Goal: Transaction & Acquisition: Purchase product/service

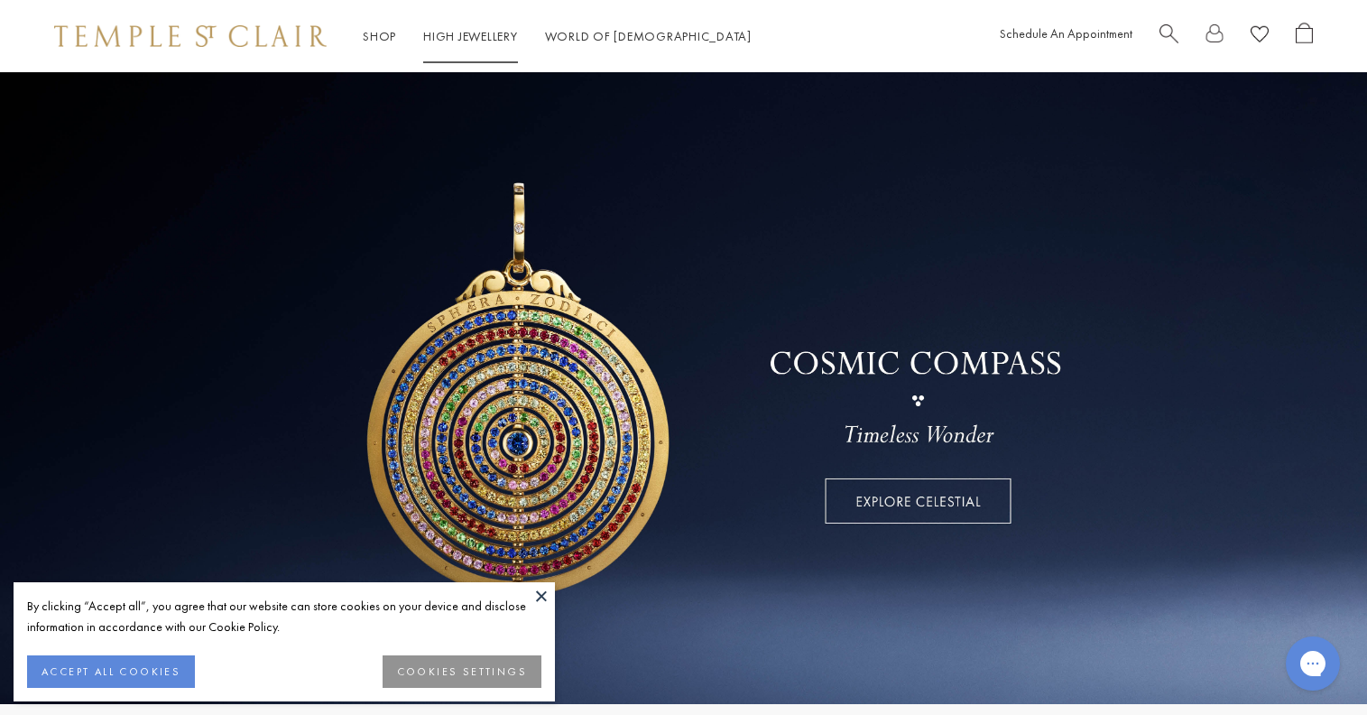
click at [481, 39] on link "High Jewellery High Jewellery" at bounding box center [470, 36] width 95 height 16
click at [108, 661] on button "ACCEPT ALL COOKIES" at bounding box center [111, 671] width 168 height 32
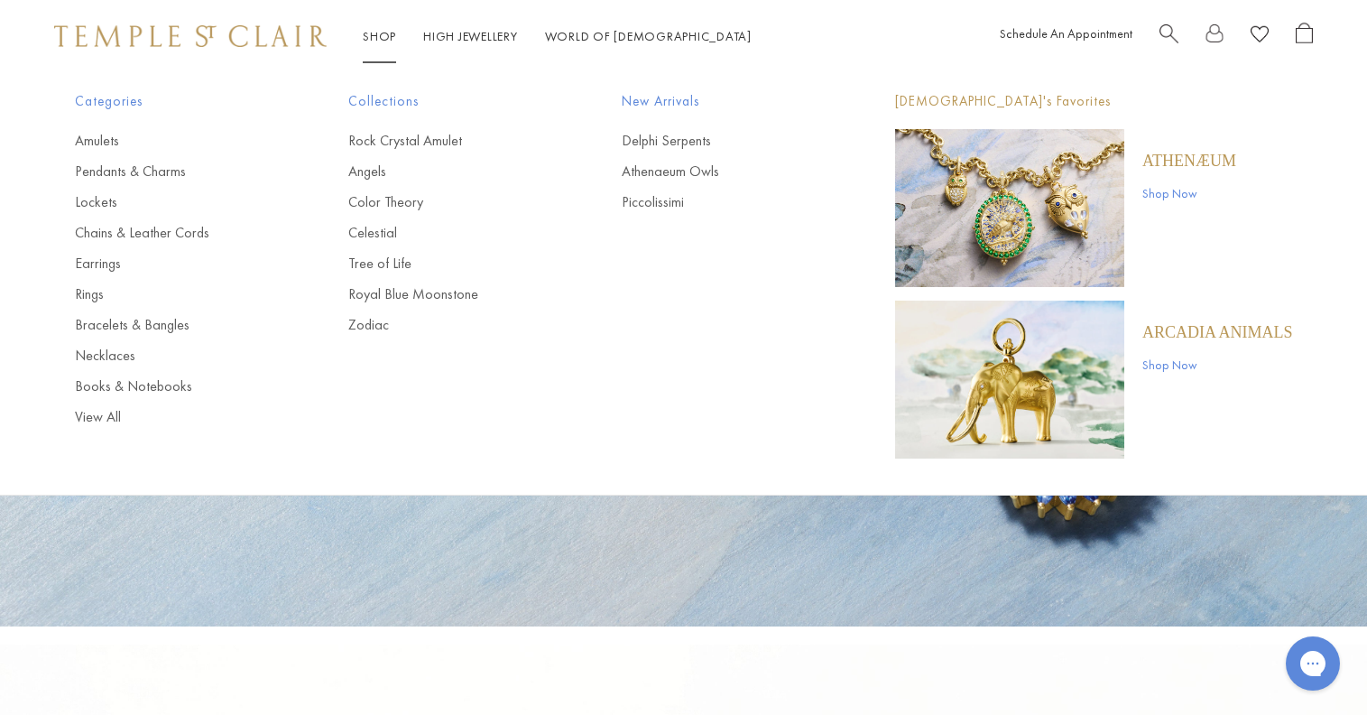
scroll to position [77, 0]
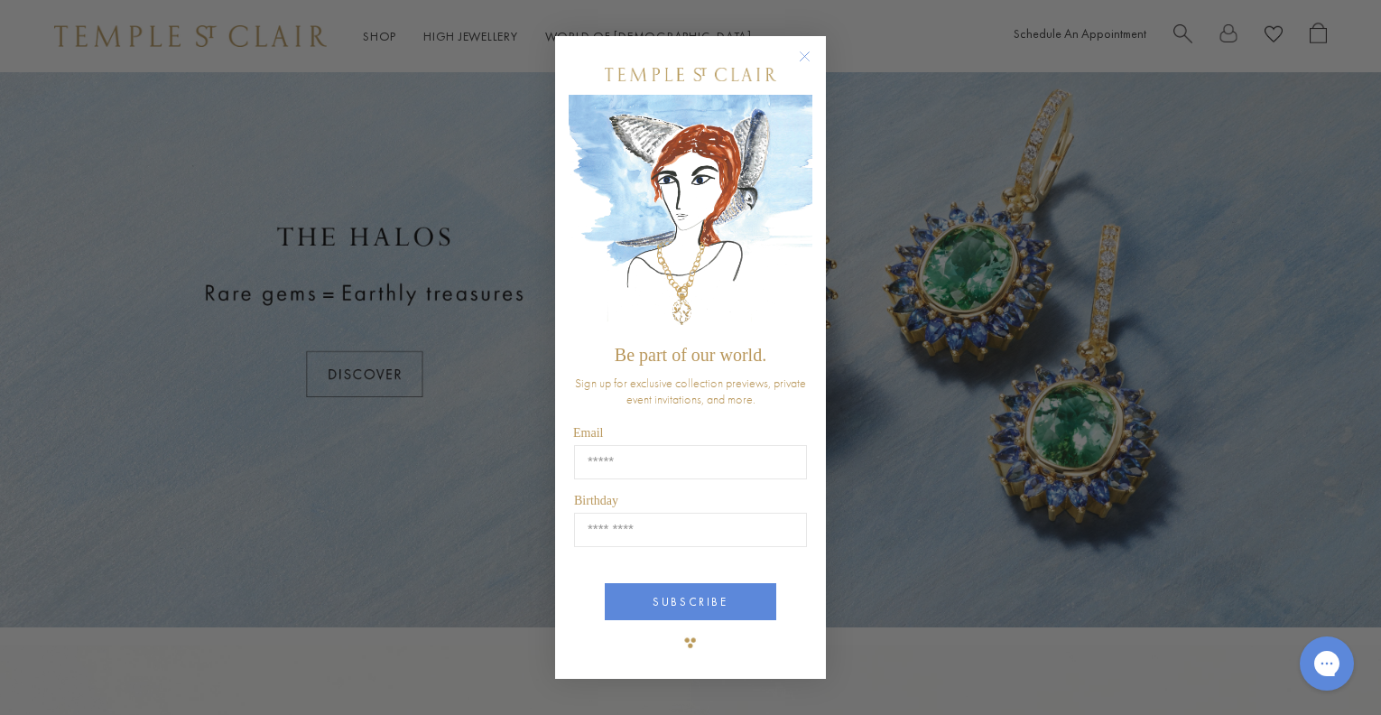
click at [809, 50] on circle "Close dialog" at bounding box center [805, 57] width 22 height 22
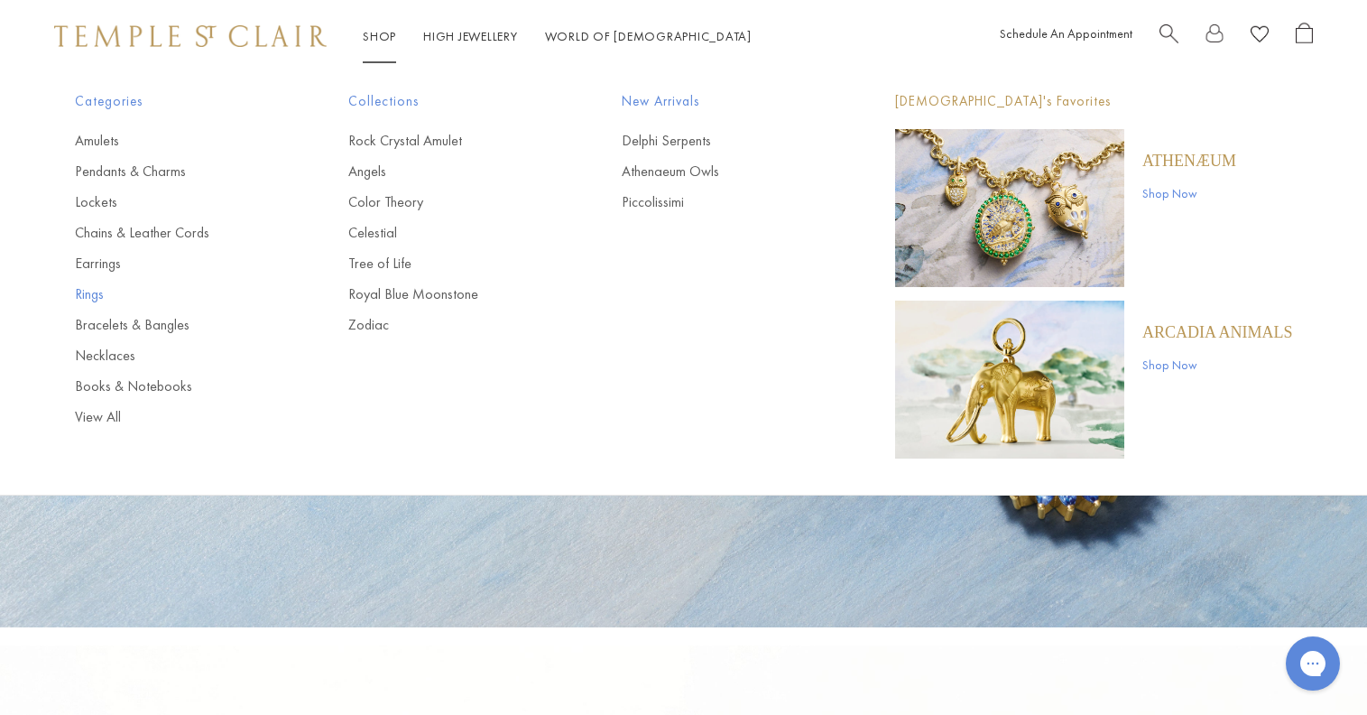
click at [87, 290] on link "Rings" at bounding box center [175, 294] width 201 height 20
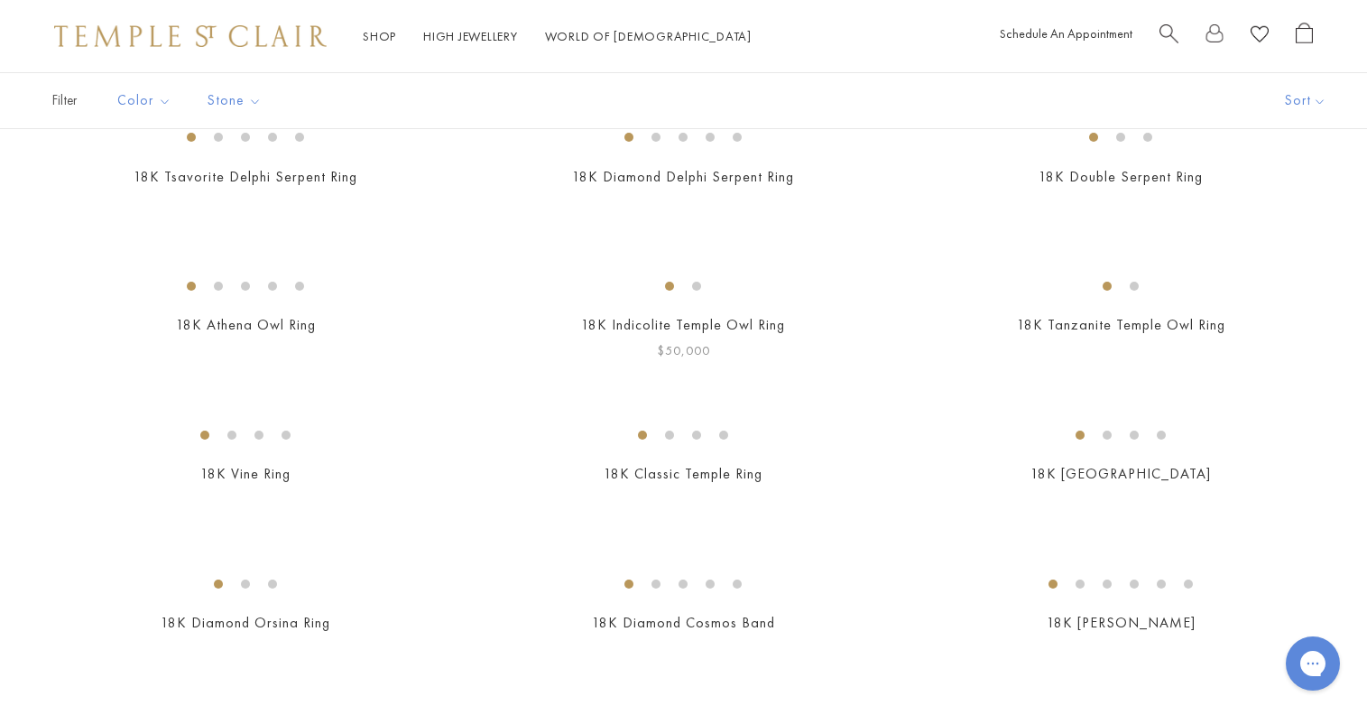
scroll to position [160, 0]
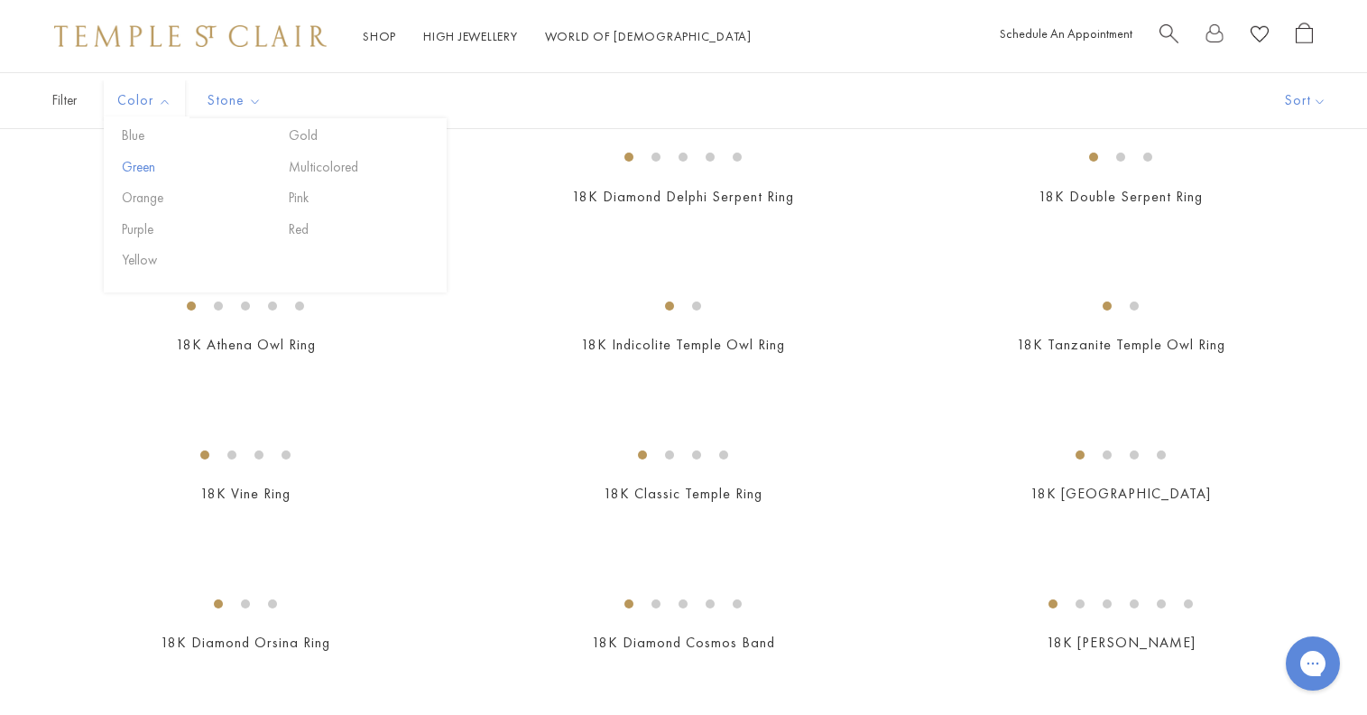
click at [136, 163] on button "Green" at bounding box center [193, 167] width 153 height 21
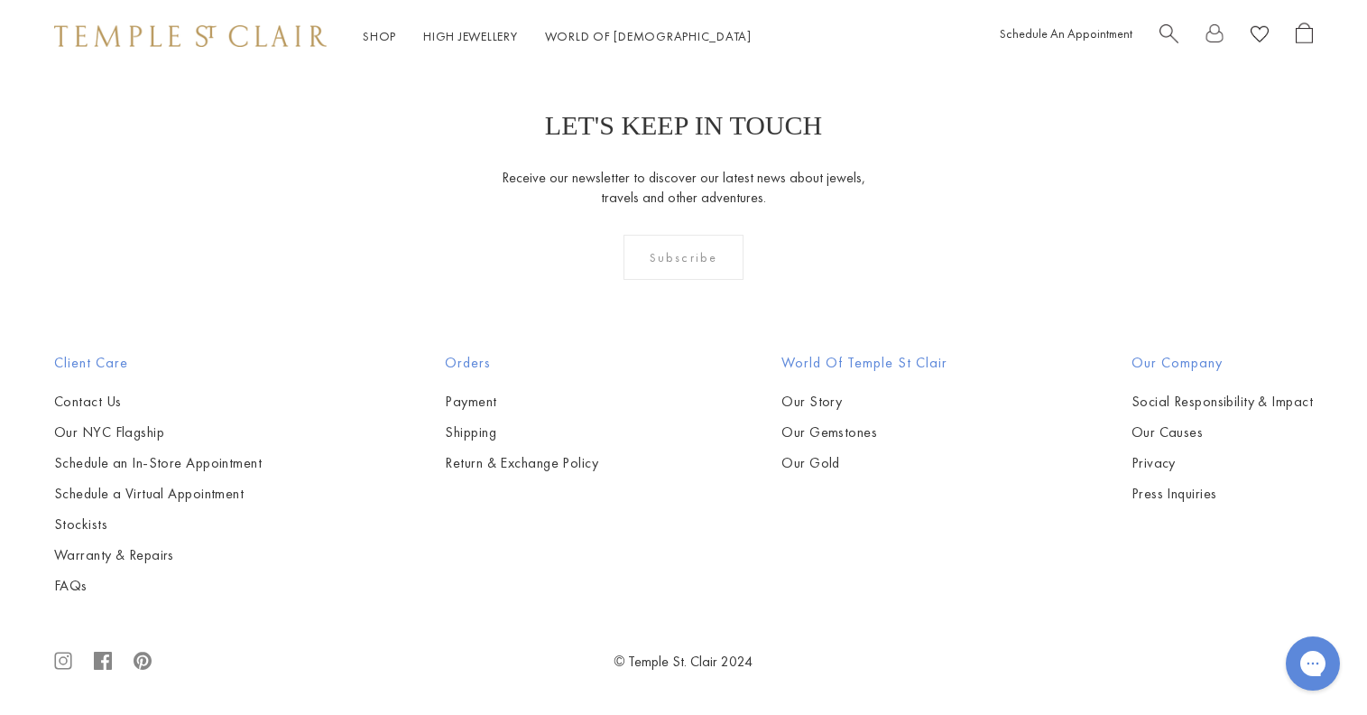
scroll to position [718, 0]
